Goal: Information Seeking & Learning: Find specific fact

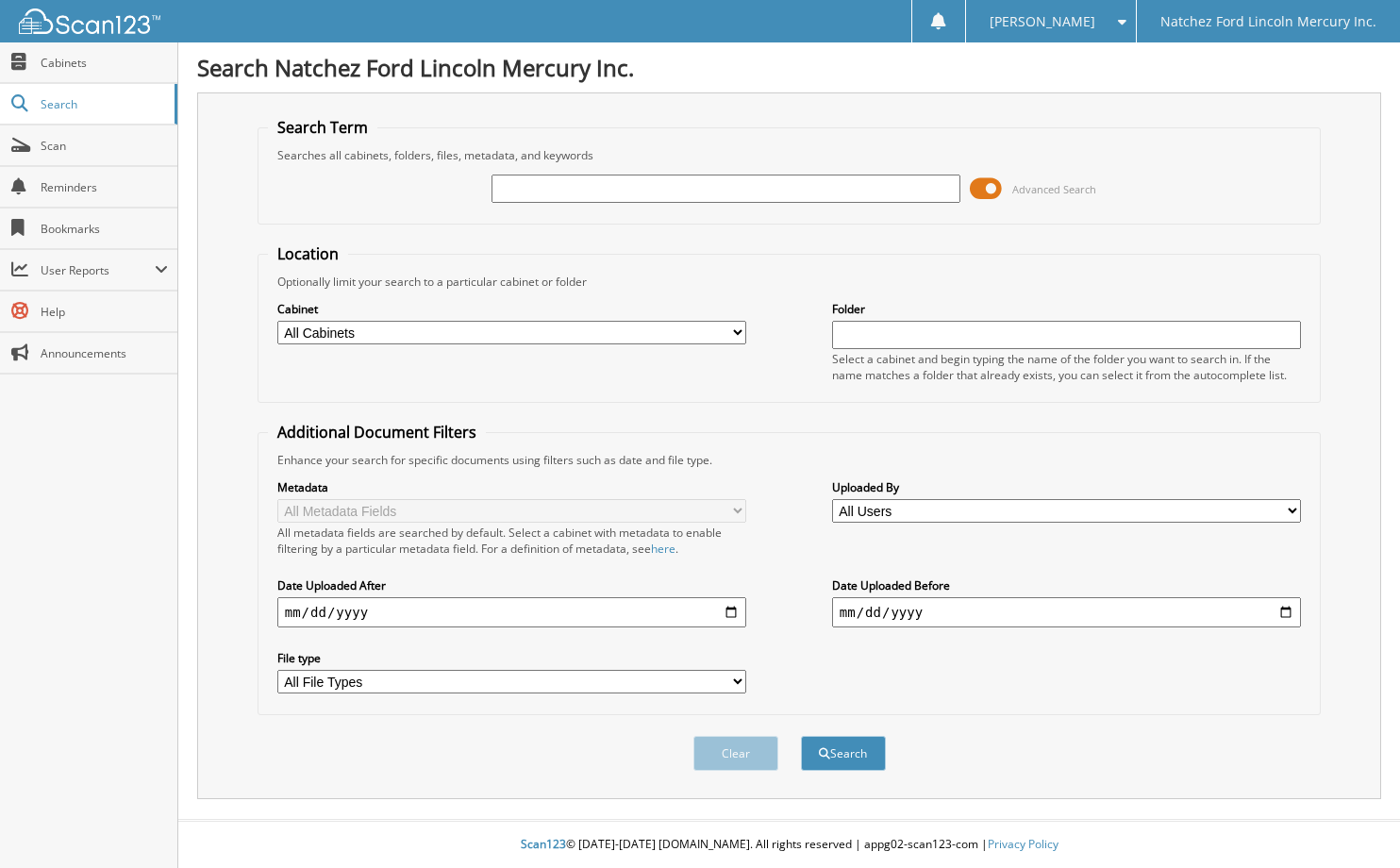
click at [601, 186] on input "text" at bounding box center [726, 188] width 469 height 29
type input "t"
type input "tyler crane"
click at [801, 736] on button "Search" at bounding box center [843, 753] width 85 height 35
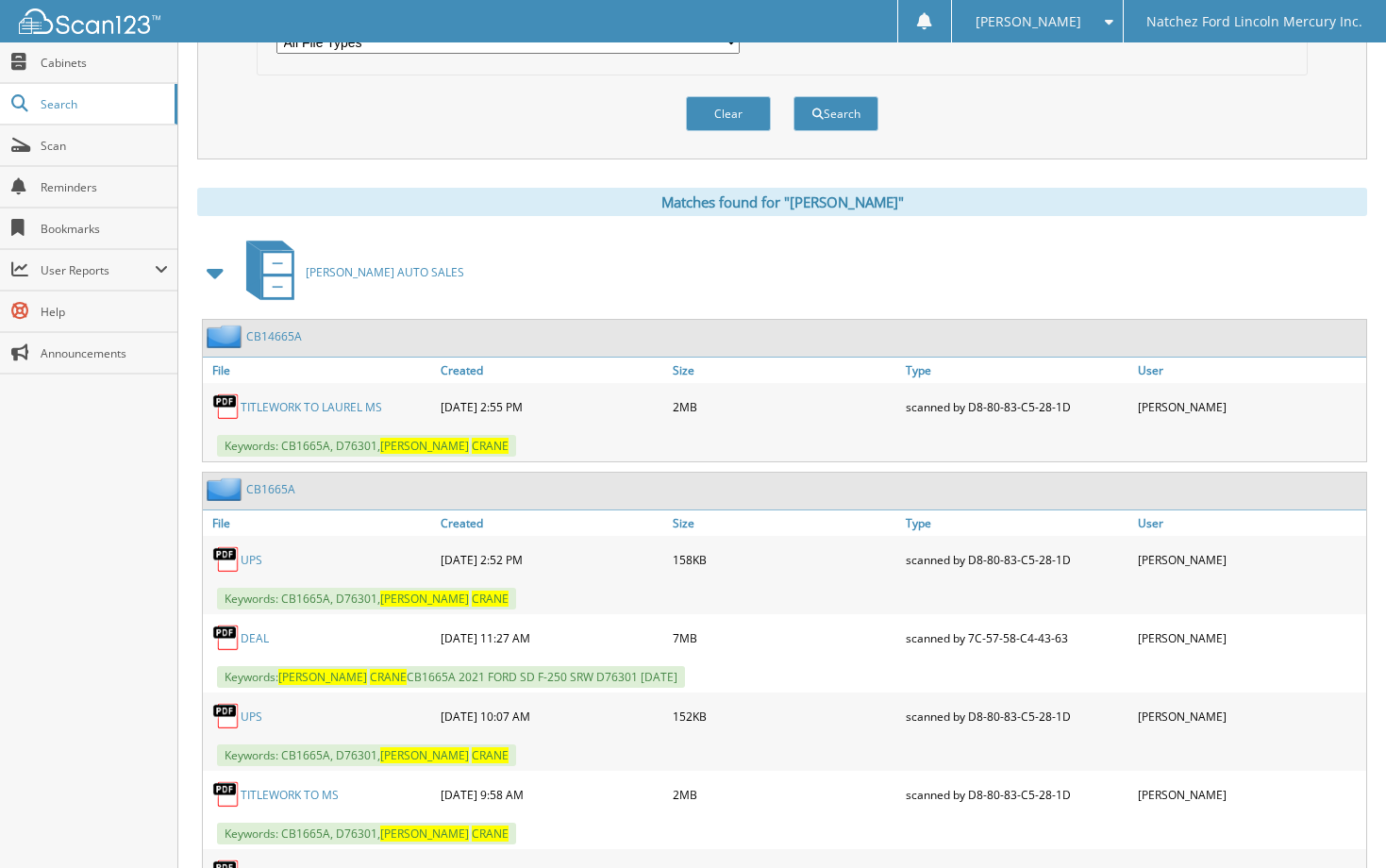
scroll to position [661, 0]
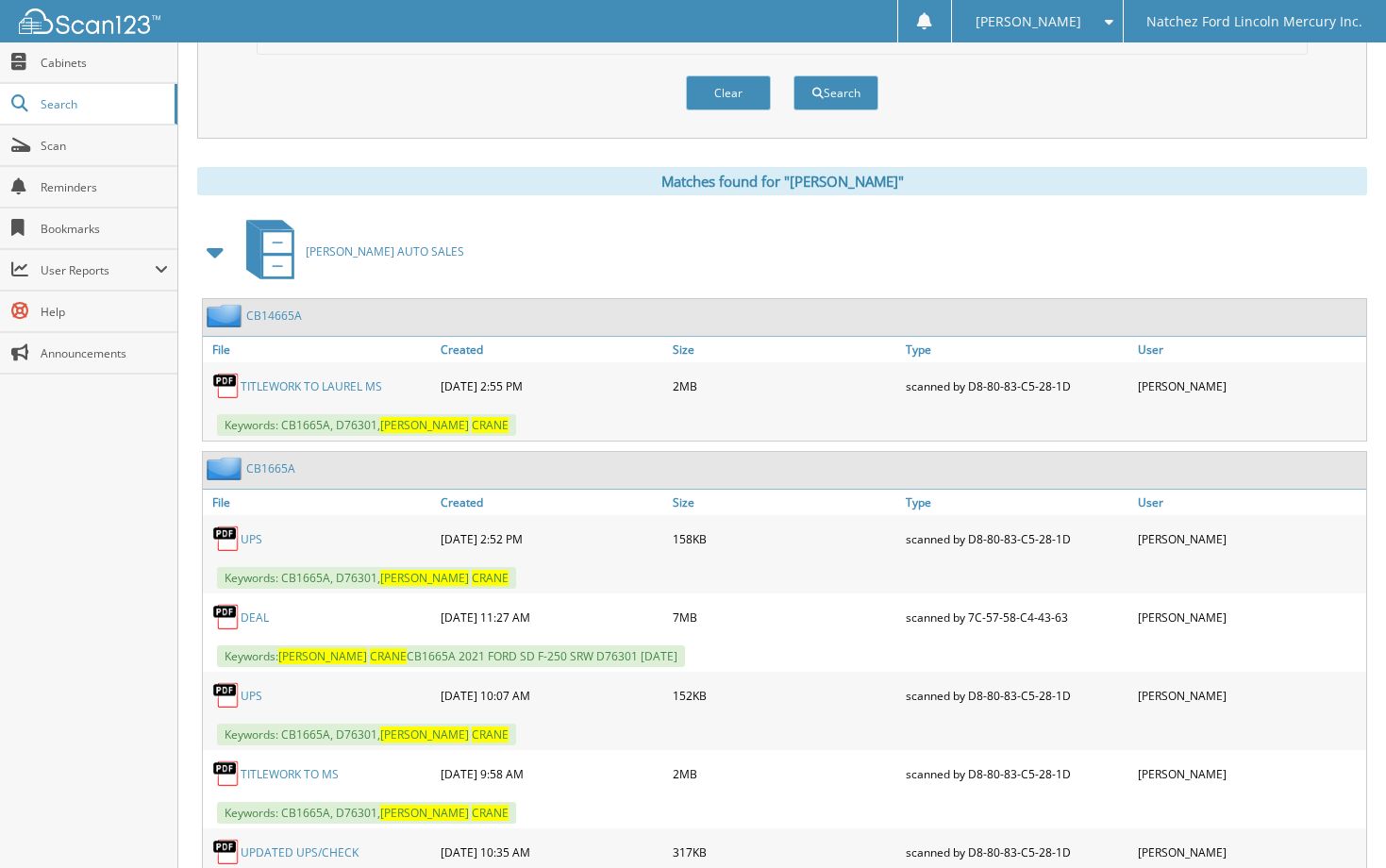
click at [319, 387] on link "TITLEWORK TO LAUREL MS" at bounding box center [311, 386] width 142 height 16
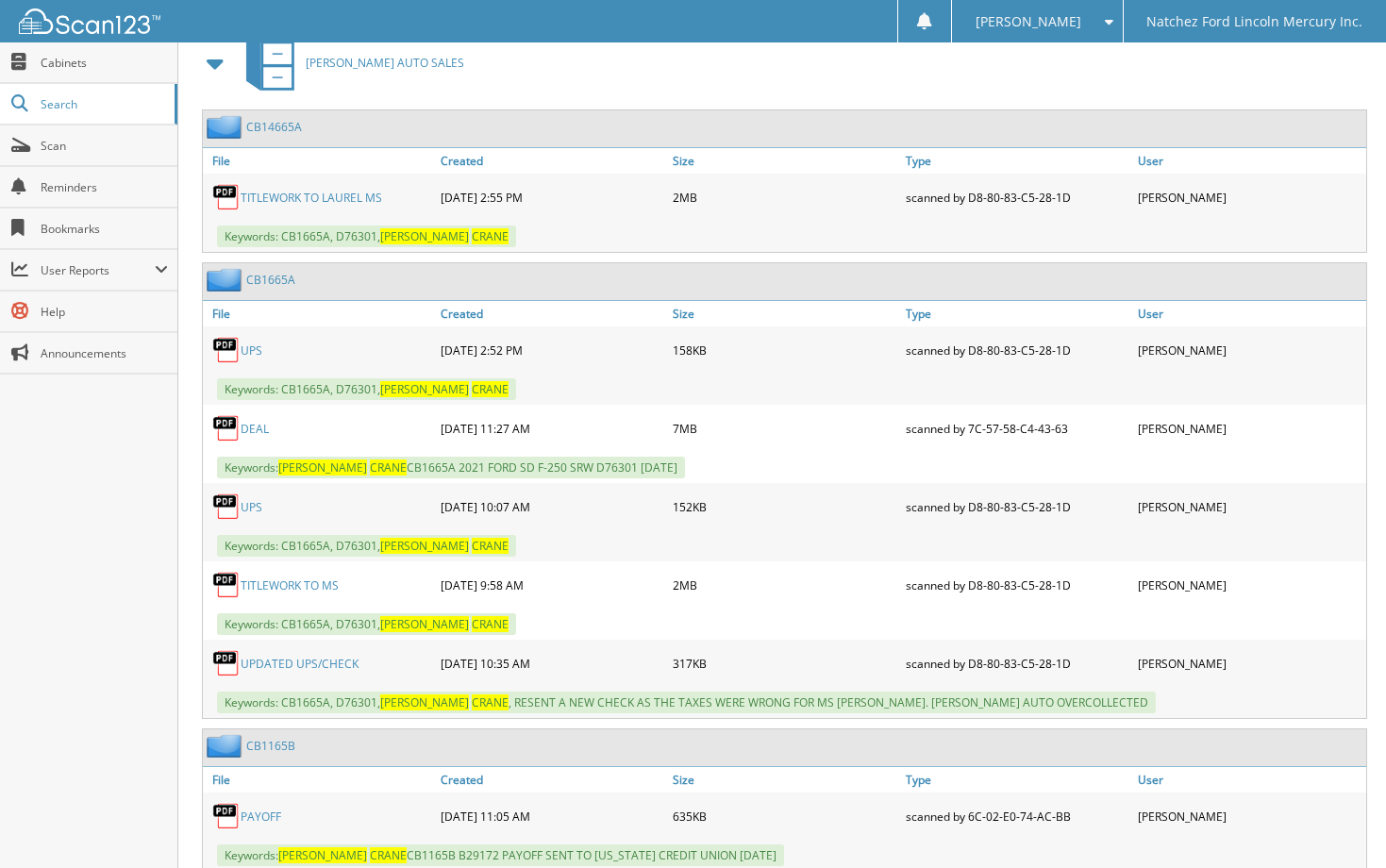
scroll to position [911, 0]
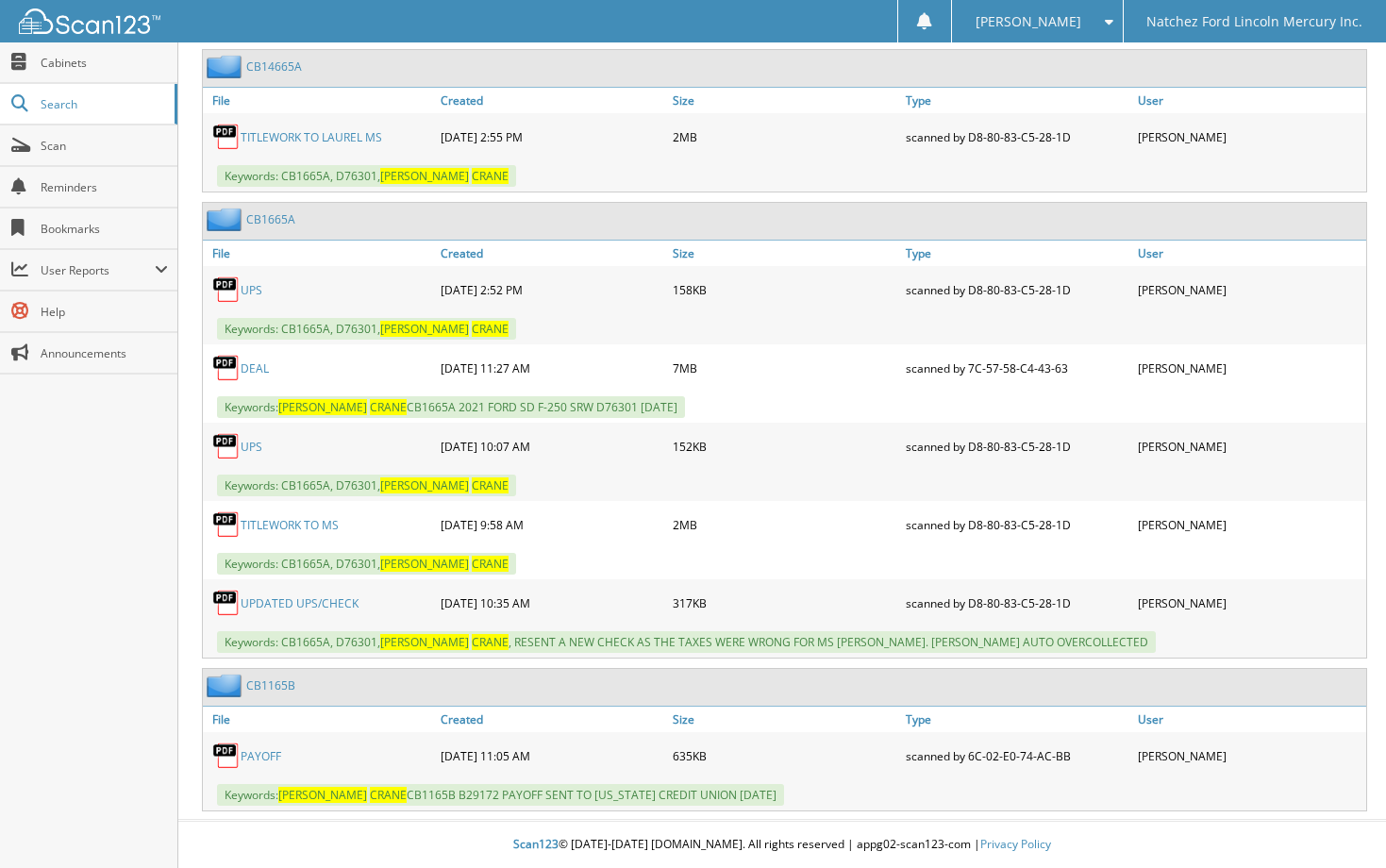
click at [307, 526] on link "TITLEWORK TO MS" at bounding box center [289, 524] width 98 height 16
click at [303, 524] on link "TITLEWORK TO MS" at bounding box center [289, 524] width 98 height 16
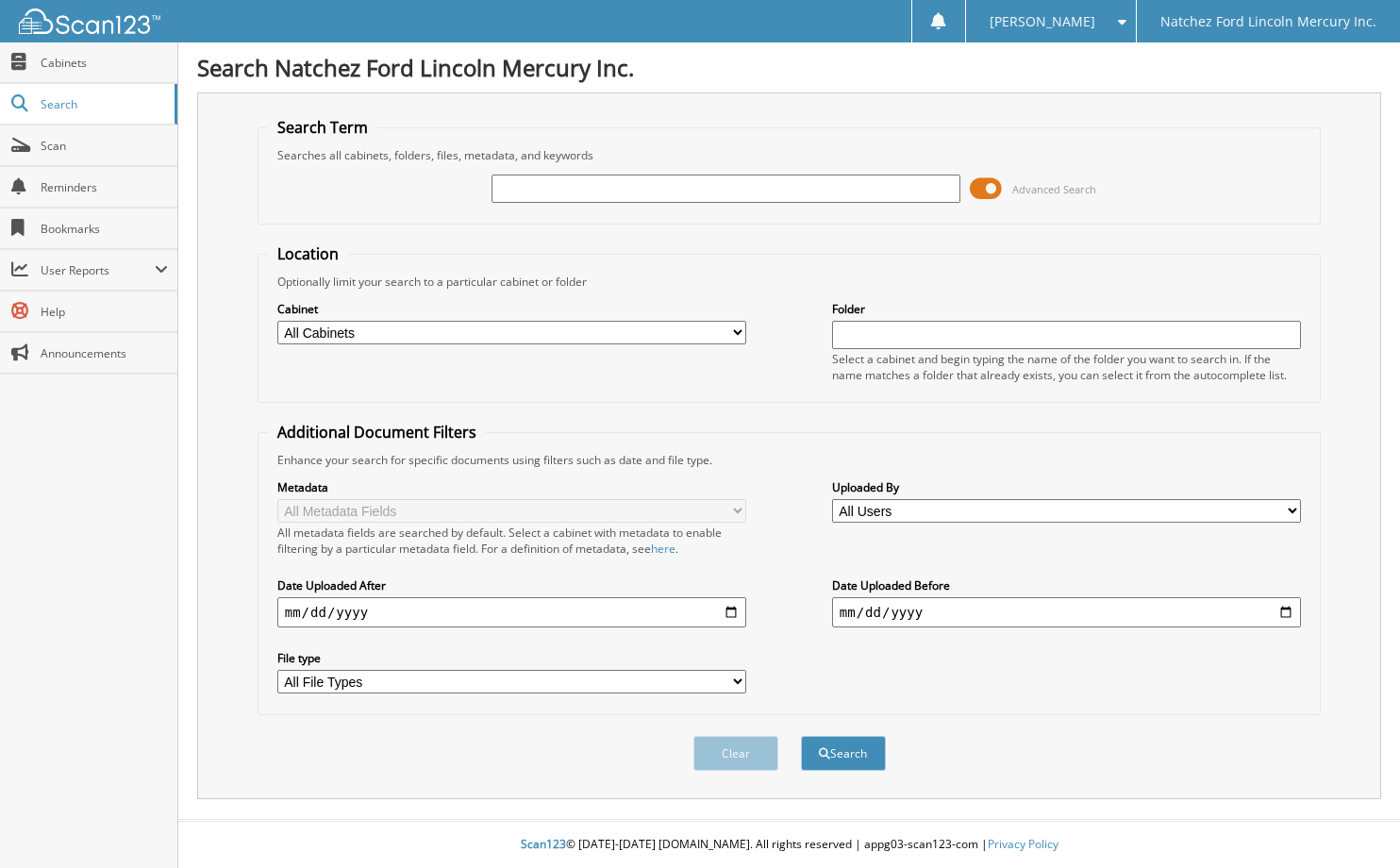
click at [544, 191] on input "text" at bounding box center [726, 188] width 469 height 29
type input "d76301"
click at [801, 736] on button "Search" at bounding box center [843, 753] width 85 height 35
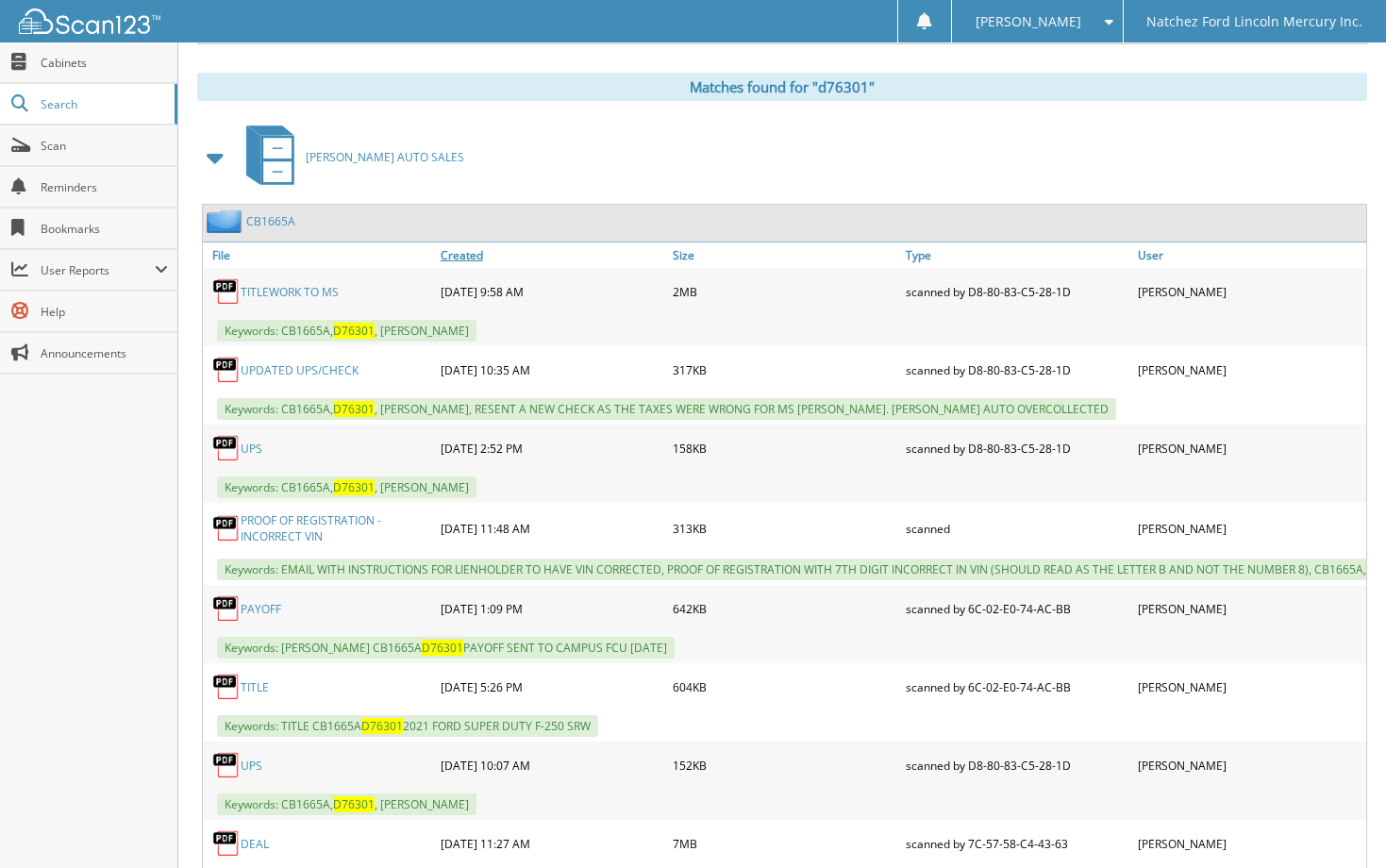
scroll to position [849, 0]
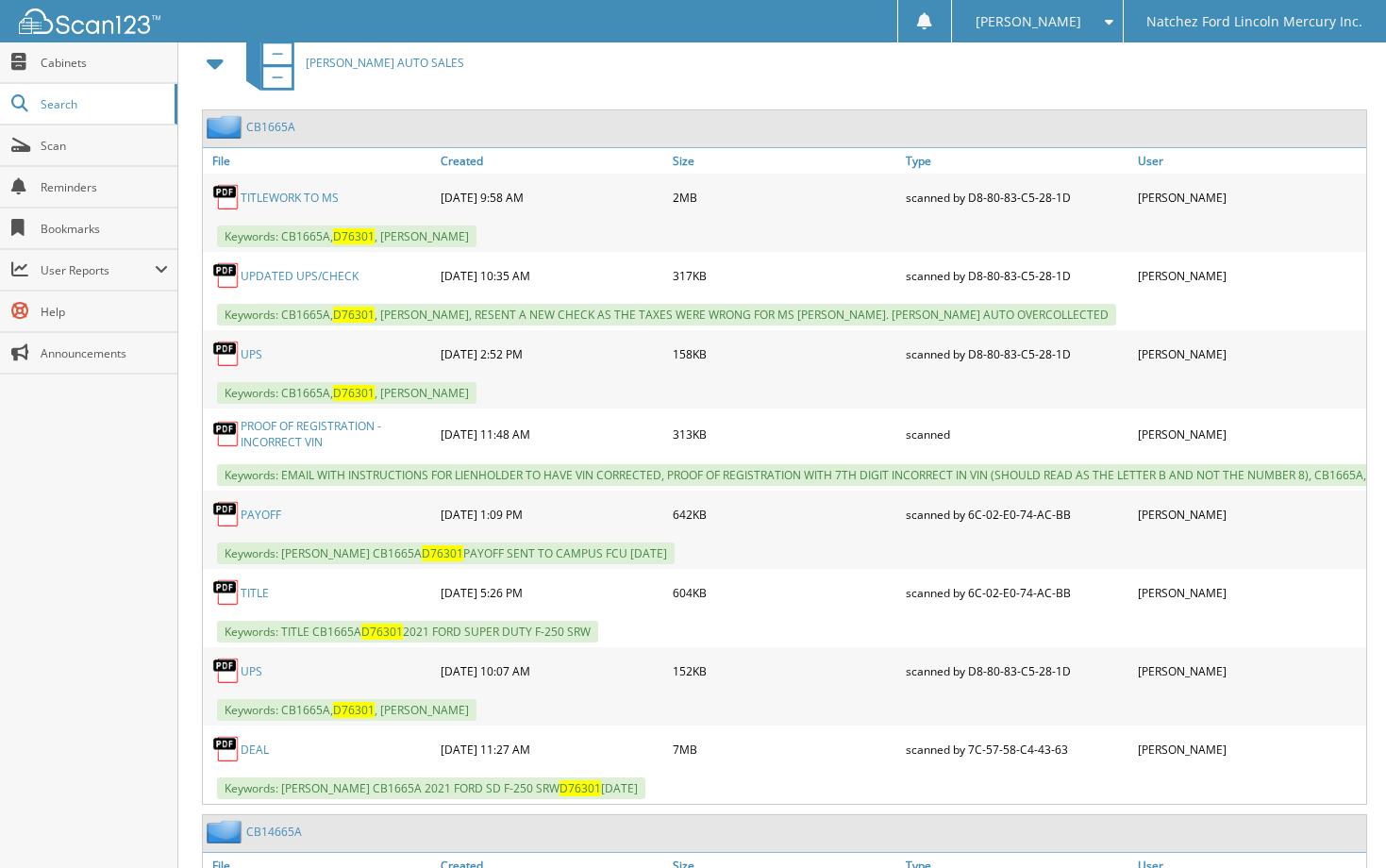
click at [285, 439] on link "PROOF OF REGISTRATION - INCORRECT VIN" at bounding box center [336, 434] width 190 height 32
click at [286, 431] on link "PROOF OF REGISTRATION - INCORRECT VIN" at bounding box center [336, 434] width 190 height 32
click at [286, 432] on link "PROOF OF REGISTRATION - INCORRECT VIN" at bounding box center [336, 434] width 190 height 32
click at [318, 429] on link "PROOF OF REGISTRATION - INCORRECT VIN" at bounding box center [336, 434] width 190 height 32
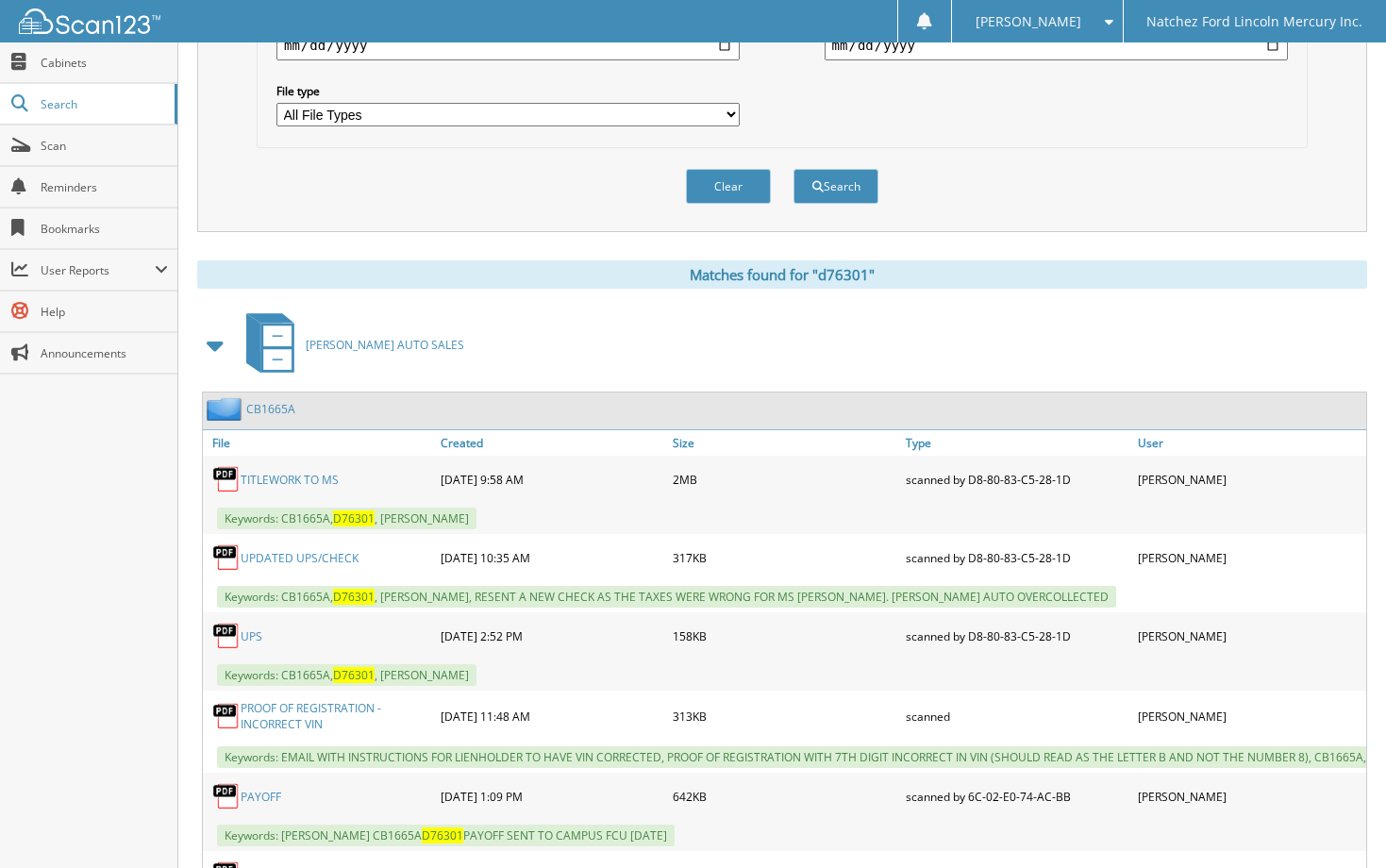
scroll to position [566, 0]
